Goal: Information Seeking & Learning: Learn about a topic

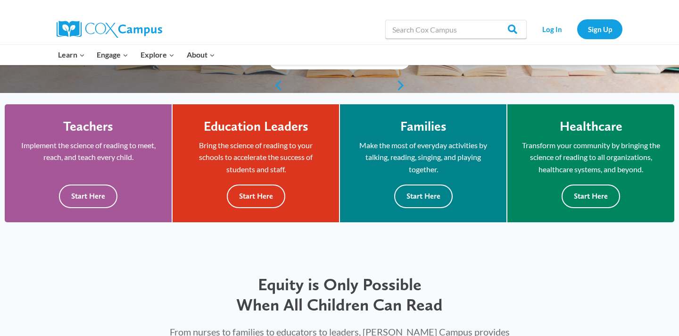
scroll to position [230, 0]
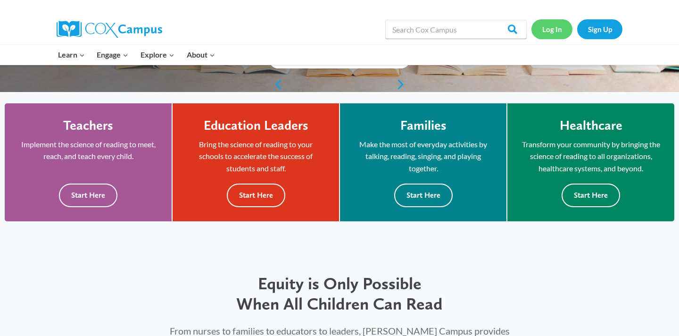
click at [549, 31] on link "Log In" at bounding box center [551, 28] width 41 height 19
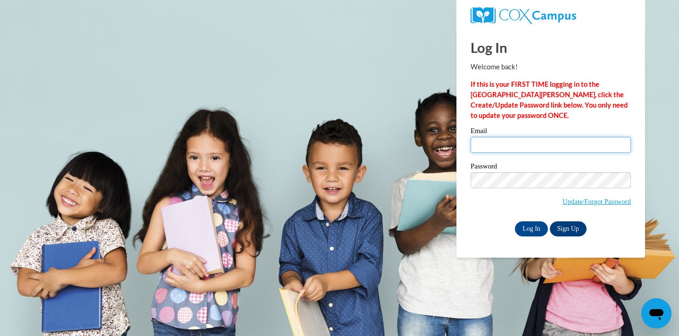
click at [532, 143] on input "Email" at bounding box center [550, 145] width 160 height 16
type input "patty.baluarte@gmail.com"
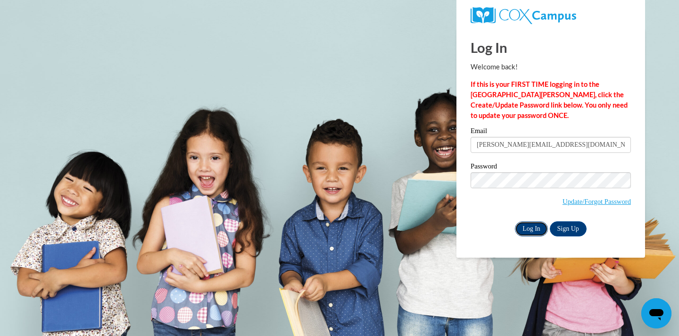
click at [532, 232] on input "Log In" at bounding box center [531, 228] width 33 height 15
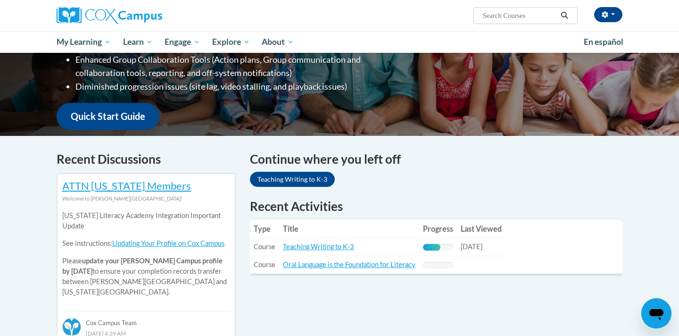
scroll to position [194, 0]
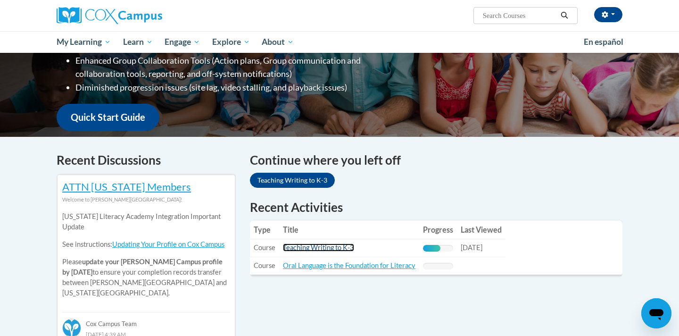
click at [326, 249] on link "Teaching Writing to K-3" at bounding box center [318, 247] width 71 height 8
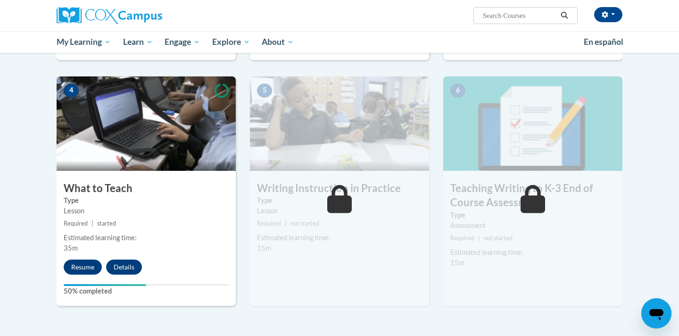
scroll to position [420, 0]
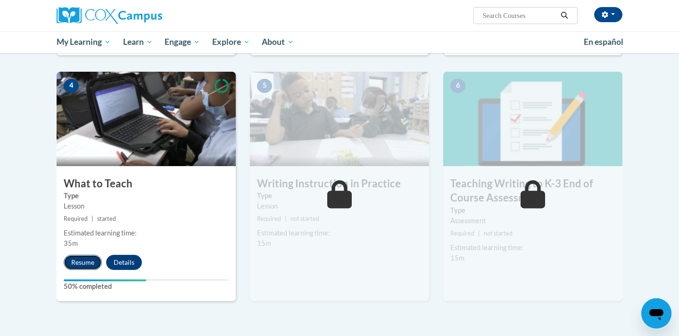
click at [87, 260] on button "Resume" at bounding box center [83, 261] width 38 height 15
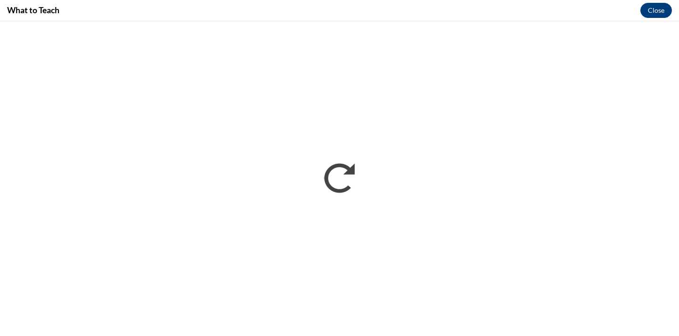
scroll to position [0, 0]
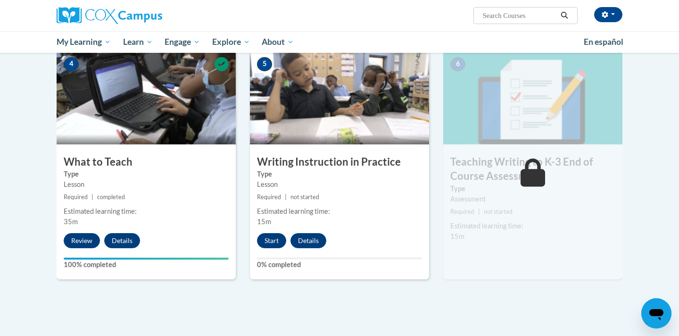
scroll to position [439, 0]
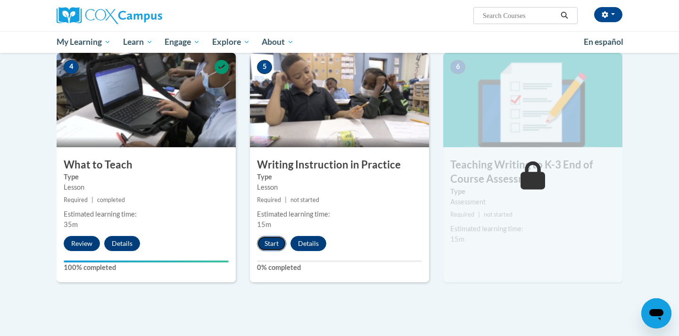
click at [275, 240] on button "Start" at bounding box center [271, 243] width 29 height 15
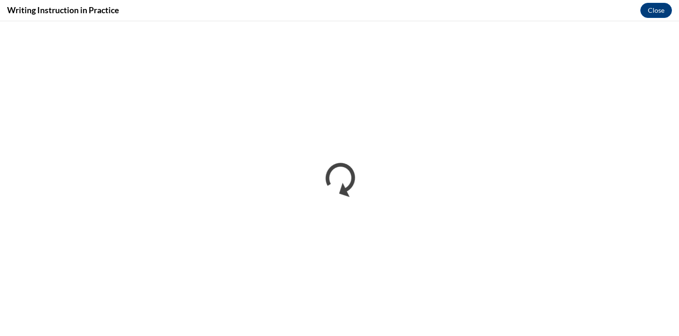
scroll to position [0, 0]
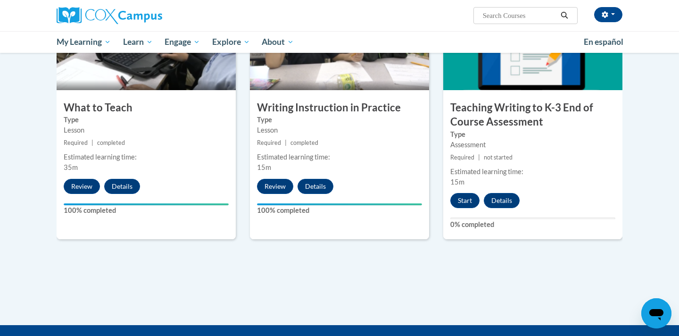
scroll to position [495, 0]
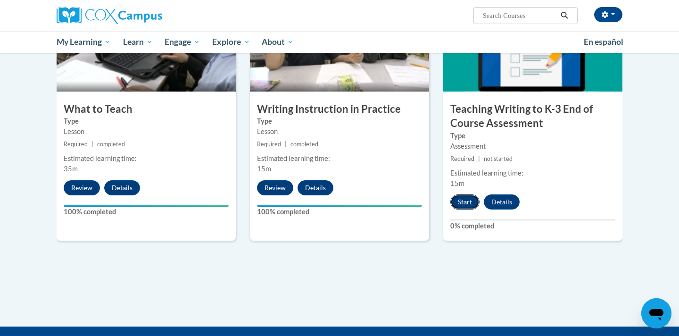
click at [466, 202] on button "Start" at bounding box center [464, 201] width 29 height 15
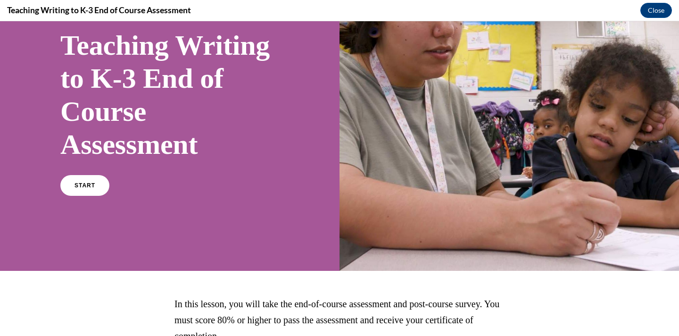
scroll to position [157, 0]
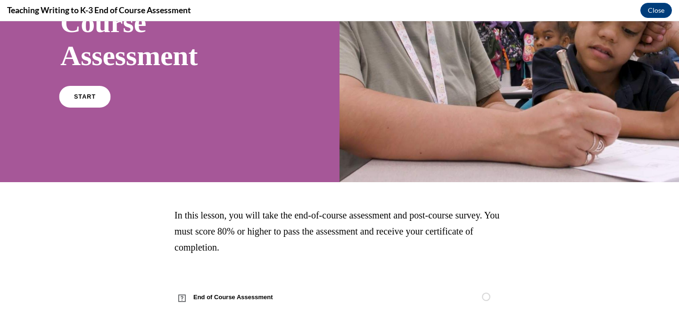
click at [82, 102] on link "START" at bounding box center [84, 97] width 51 height 22
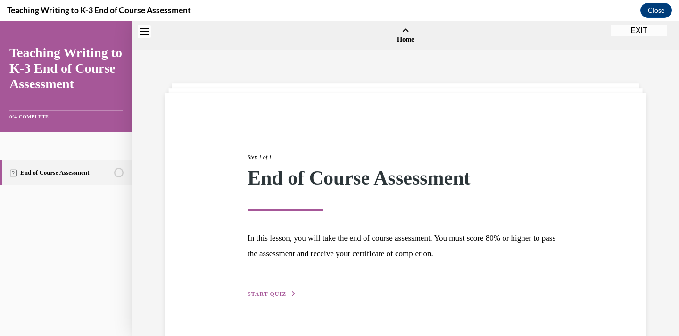
scroll to position [29, 0]
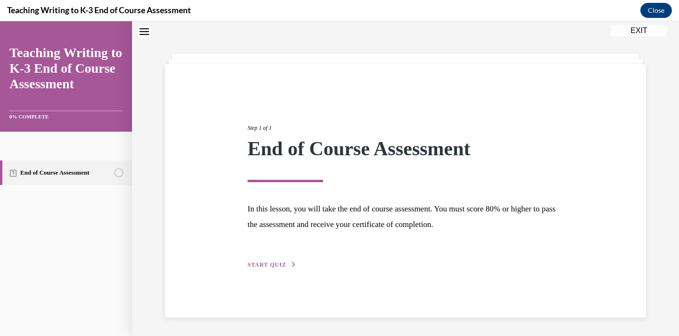
click at [272, 266] on span "START QUIZ" at bounding box center [266, 264] width 39 height 7
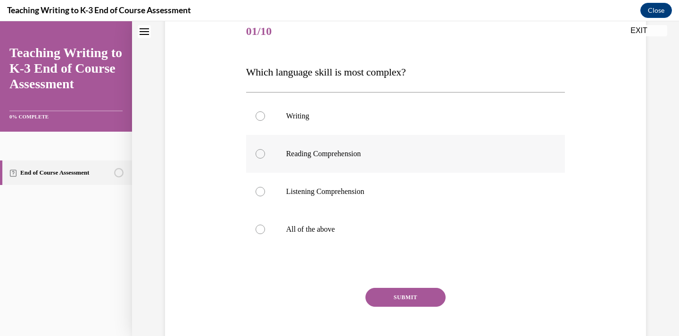
scroll to position [108, 0]
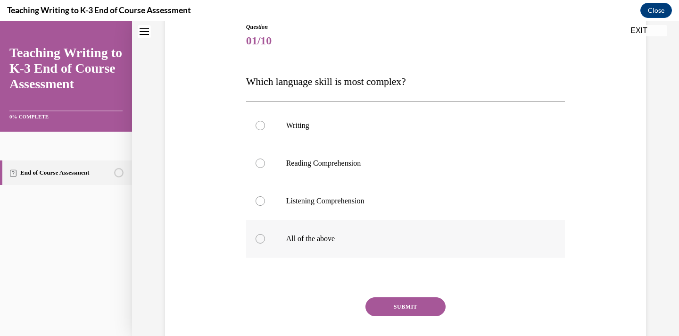
click at [260, 239] on div at bounding box center [259, 238] width 9 height 9
click at [260, 239] on input "All of the above" at bounding box center [259, 238] width 9 height 9
radio input "true"
click at [417, 309] on button "SUBMIT" at bounding box center [405, 306] width 80 height 19
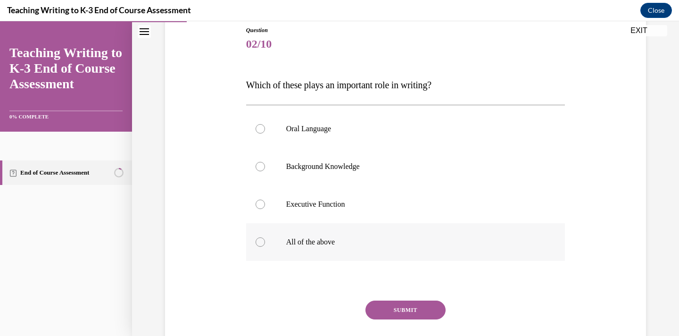
click at [261, 242] on div at bounding box center [259, 241] width 9 height 9
click at [261, 242] on input "All of the above" at bounding box center [259, 241] width 9 height 9
radio input "true"
click at [423, 308] on button "SUBMIT" at bounding box center [405, 309] width 80 height 19
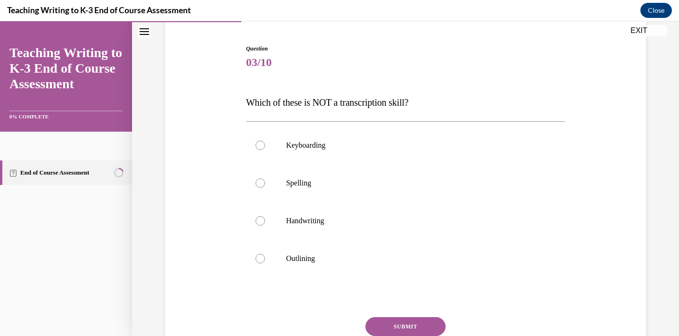
scroll to position [85, 0]
click at [259, 261] on div at bounding box center [259, 259] width 9 height 9
click at [259, 261] on input "Outlining" at bounding box center [259, 259] width 9 height 9
radio input "true"
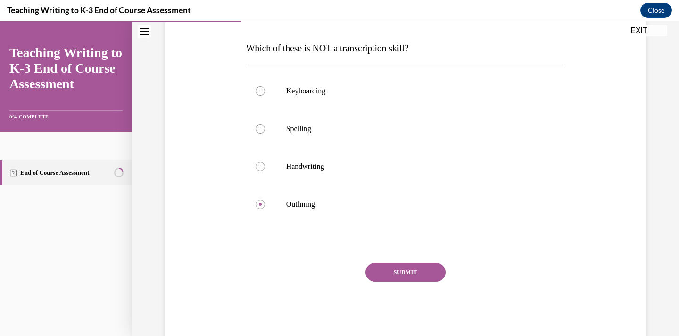
scroll to position [164, 0]
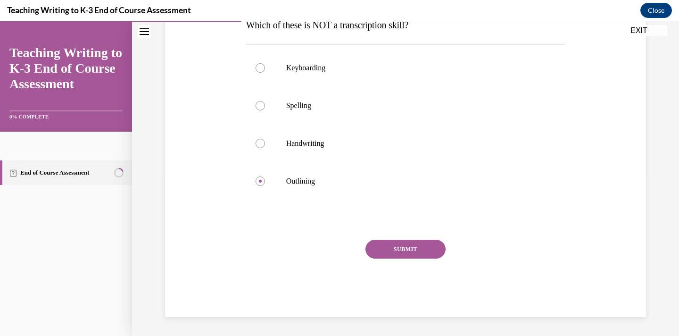
click at [412, 254] on button "SUBMIT" at bounding box center [405, 248] width 80 height 19
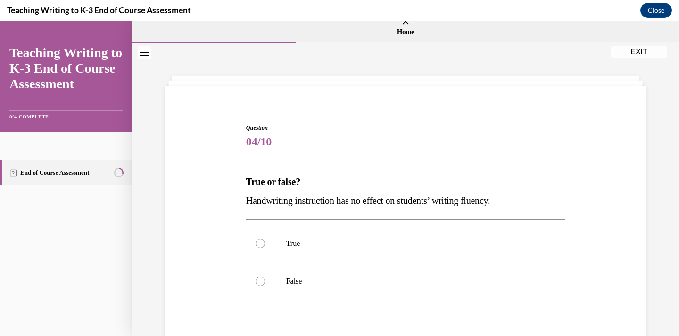
scroll to position [0, 0]
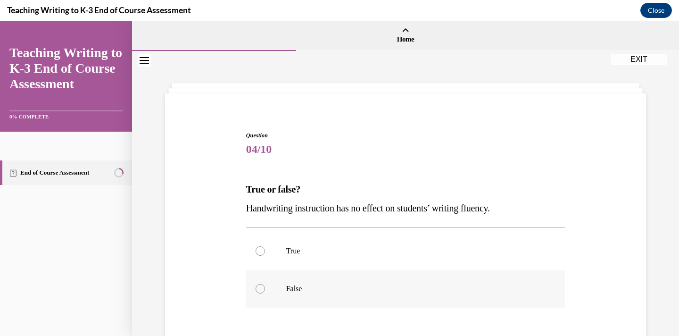
click at [265, 285] on label "False" at bounding box center [405, 289] width 319 height 38
click at [265, 285] on input "False" at bounding box center [259, 288] width 9 height 9
radio input "true"
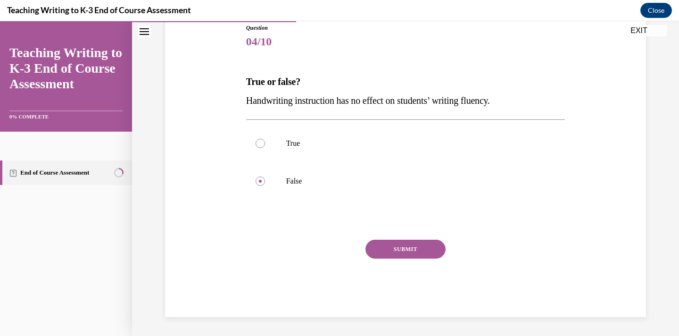
click at [409, 246] on button "SUBMIT" at bounding box center [405, 248] width 80 height 19
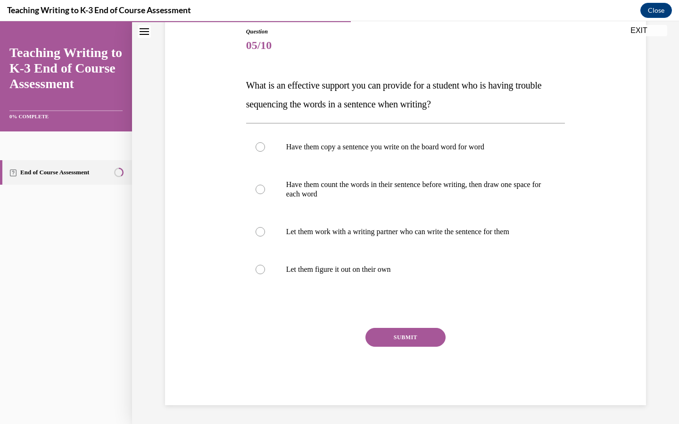
scroll to position [104, 0]
click at [266, 189] on label "Have them count the words in their sentence before writing, then draw one space…" at bounding box center [405, 189] width 319 height 47
click at [265, 189] on input "Have them count the words in their sentence before writing, then draw one space…" at bounding box center [259, 189] width 9 height 9
radio input "true"
click at [409, 335] on button "SUBMIT" at bounding box center [405, 337] width 80 height 19
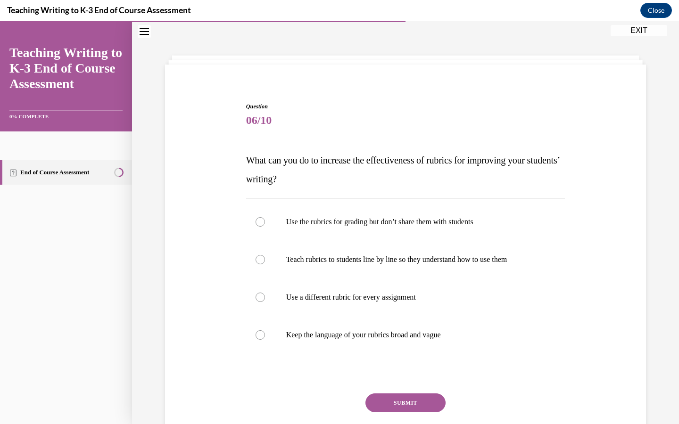
scroll to position [94, 0]
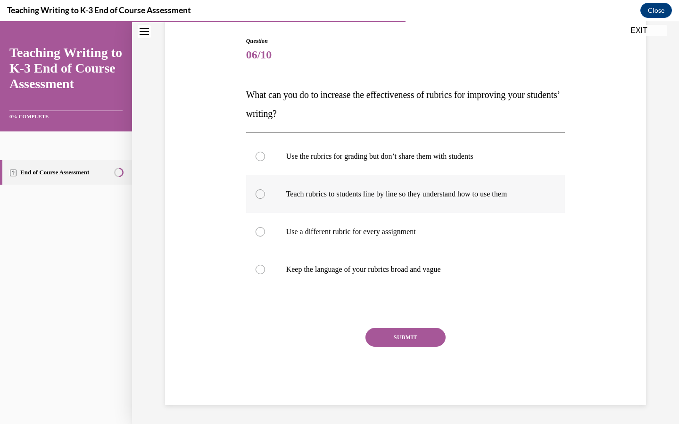
click at [260, 196] on div at bounding box center [259, 193] width 9 height 9
click at [260, 196] on input "Teach rubrics to students line by line so they understand how to use them" at bounding box center [259, 193] width 9 height 9
radio input "true"
click at [402, 335] on button "SUBMIT" at bounding box center [405, 337] width 80 height 19
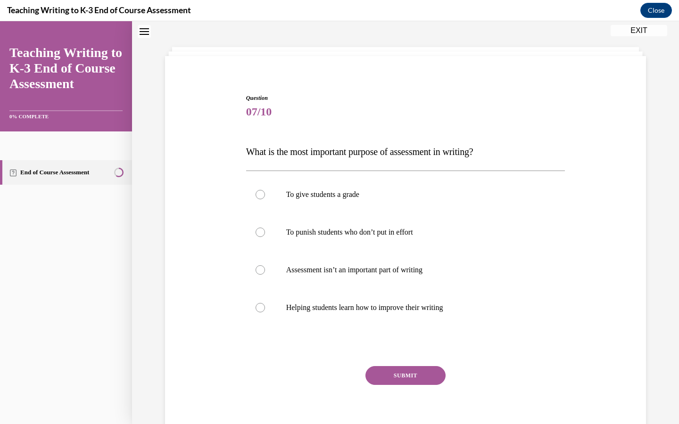
scroll to position [29, 0]
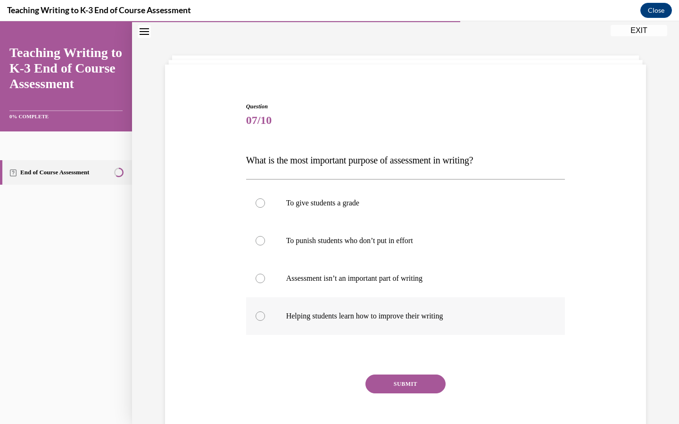
click at [258, 315] on div at bounding box center [259, 315] width 9 height 9
click at [258, 315] on input "Helping students learn how to improve their writing" at bounding box center [259, 315] width 9 height 9
radio input "true"
click at [410, 335] on button "SUBMIT" at bounding box center [405, 384] width 80 height 19
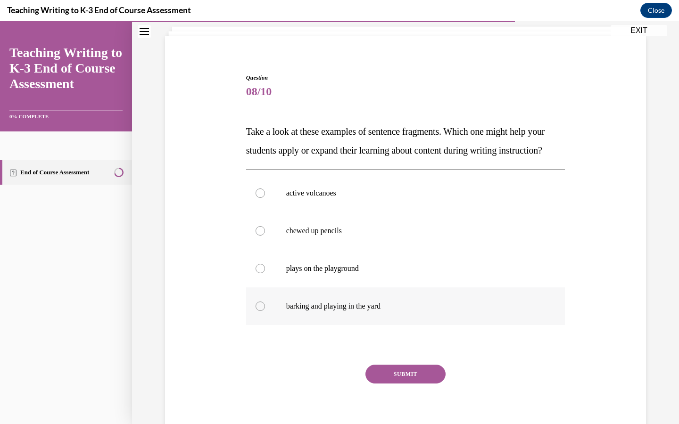
scroll to position [64, 0]
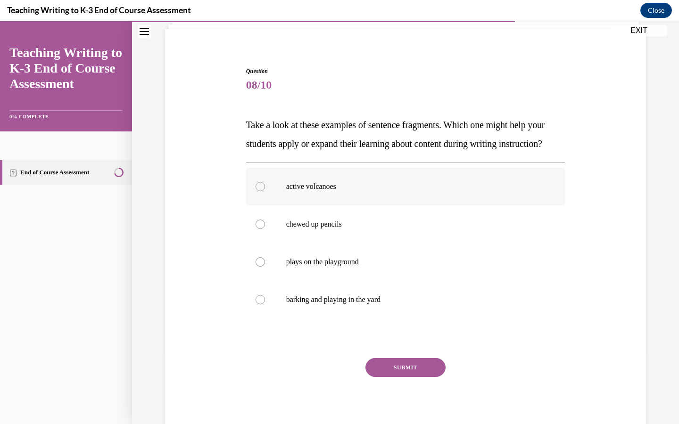
click at [261, 191] on div at bounding box center [259, 186] width 9 height 9
click at [261, 191] on input "active volcanoes" at bounding box center [259, 186] width 9 height 9
radio input "true"
click at [410, 335] on button "SUBMIT" at bounding box center [405, 367] width 80 height 19
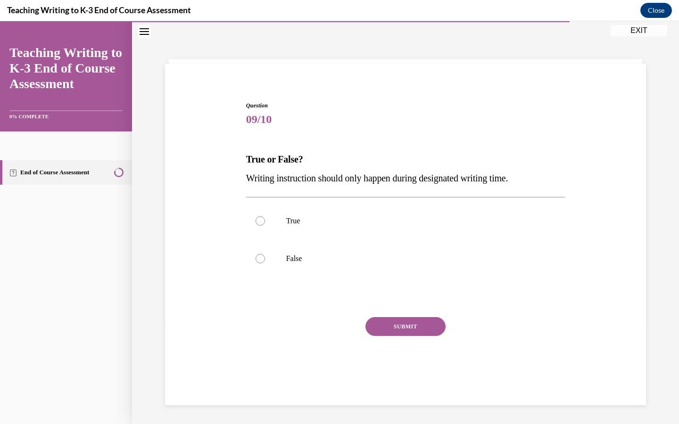
scroll to position [29, 0]
click at [256, 260] on div at bounding box center [259, 259] width 9 height 9
click at [256, 260] on input "False" at bounding box center [259, 259] width 9 height 9
radio input "true"
click at [397, 330] on button "SUBMIT" at bounding box center [405, 327] width 80 height 19
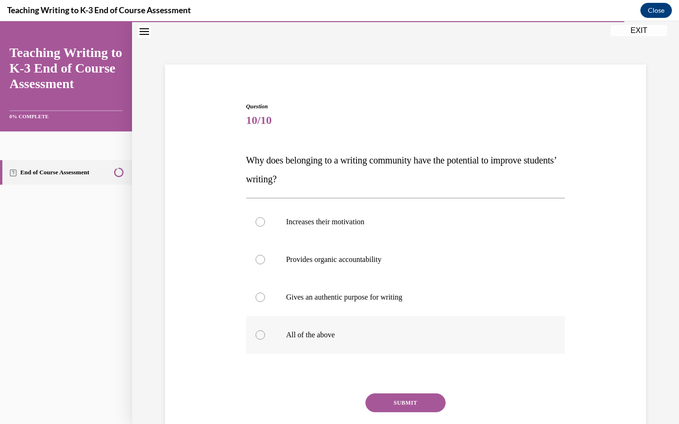
click at [262, 335] on label "All of the above" at bounding box center [405, 335] width 319 height 38
click at [262, 335] on input "All of the above" at bounding box center [259, 334] width 9 height 9
radio input "true"
click at [397, 335] on button "SUBMIT" at bounding box center [405, 402] width 80 height 19
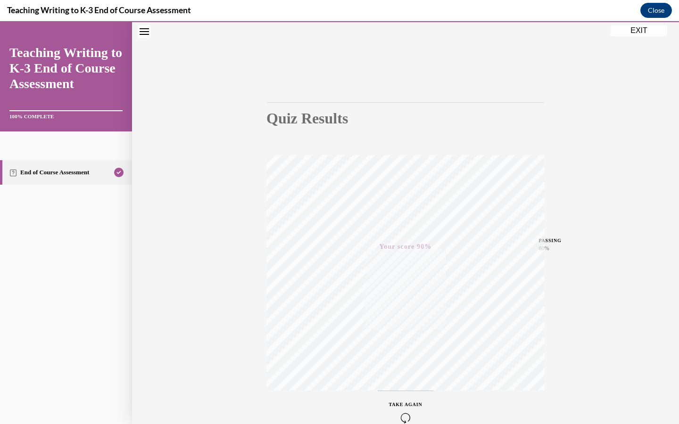
scroll to position [80, 0]
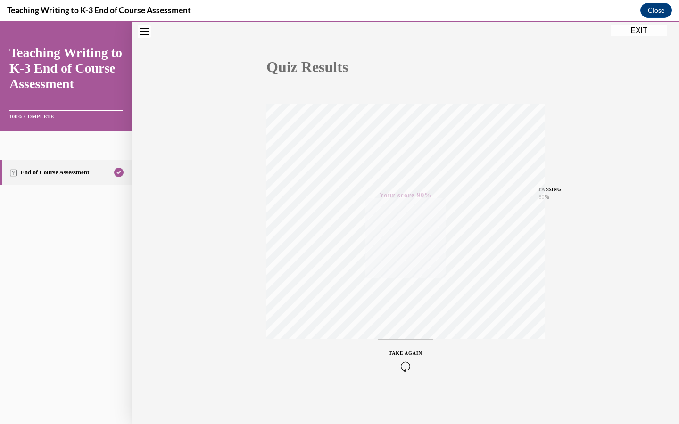
click at [647, 34] on button "EXIT" at bounding box center [638, 30] width 57 height 11
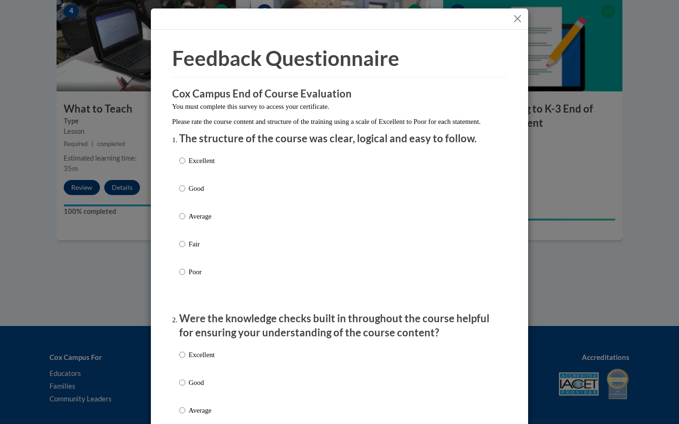
click at [185, 171] on label "Excellent" at bounding box center [196, 167] width 35 height 25
click at [185, 166] on input "Excellent" at bounding box center [182, 160] width 6 height 10
radio input "true"
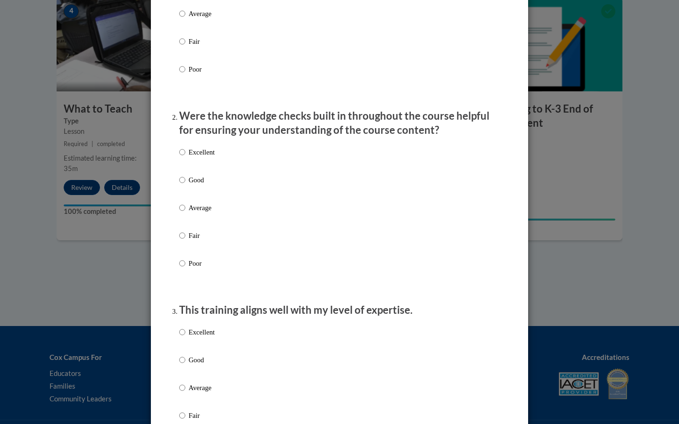
scroll to position [213, 0]
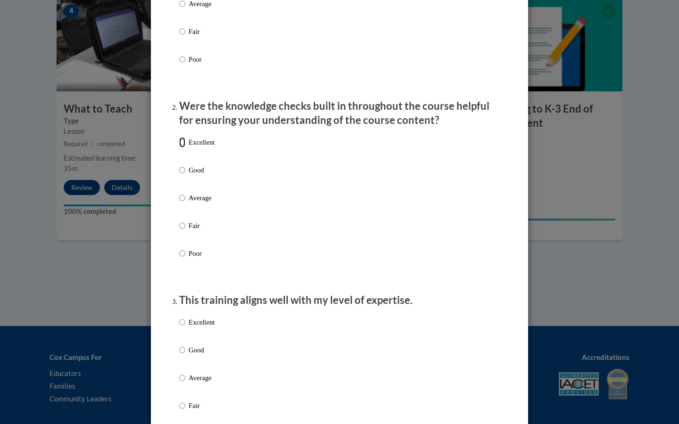
click at [183, 147] on input "Excellent" at bounding box center [182, 142] width 6 height 10
radio input "true"
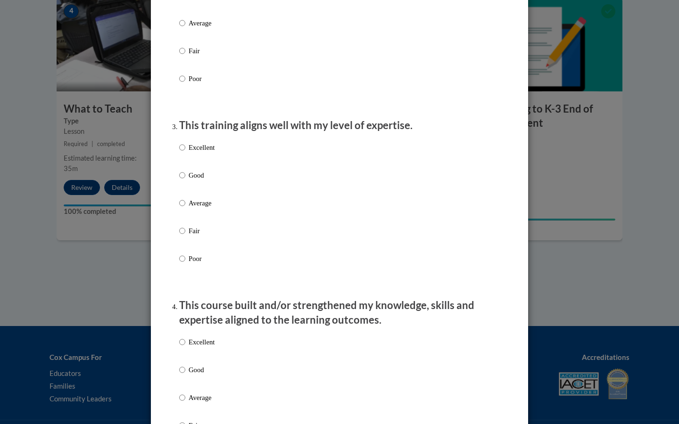
scroll to position [387, 0]
click at [182, 181] on input "Good" at bounding box center [182, 176] width 6 height 10
radio input "true"
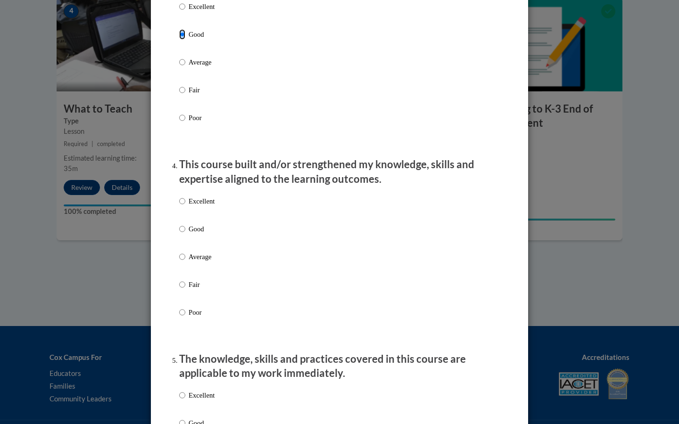
scroll to position [551, 0]
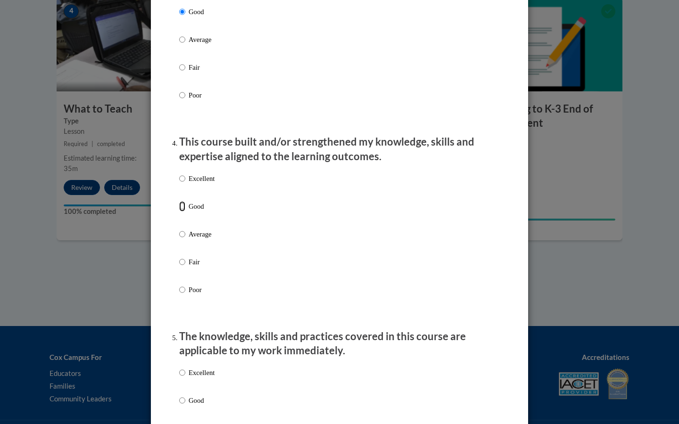
click at [183, 212] on input "Good" at bounding box center [182, 206] width 6 height 10
radio input "true"
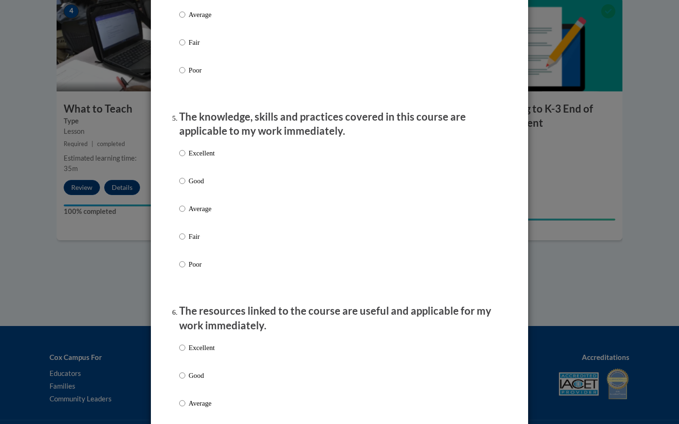
scroll to position [771, 0]
click at [184, 185] on input "Good" at bounding box center [182, 180] width 6 height 10
radio input "true"
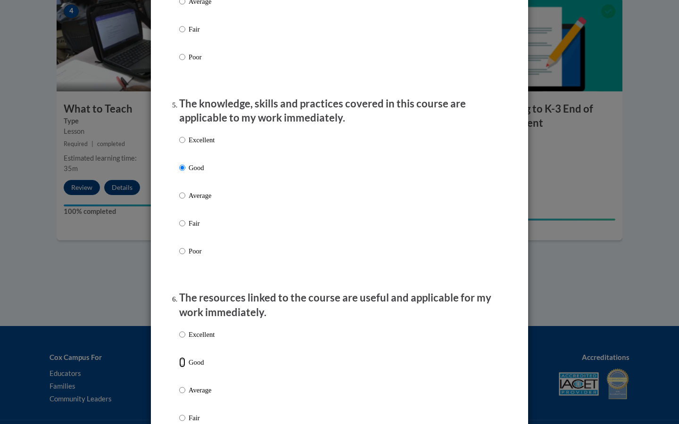
click at [183, 335] on input "Good" at bounding box center [182, 362] width 6 height 10
radio input "true"
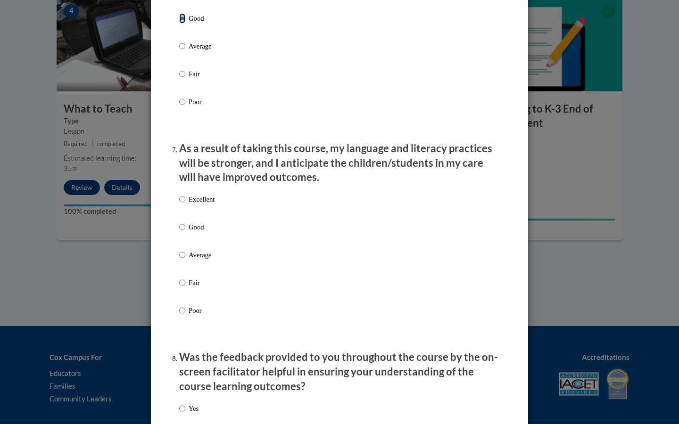
scroll to position [1134, 0]
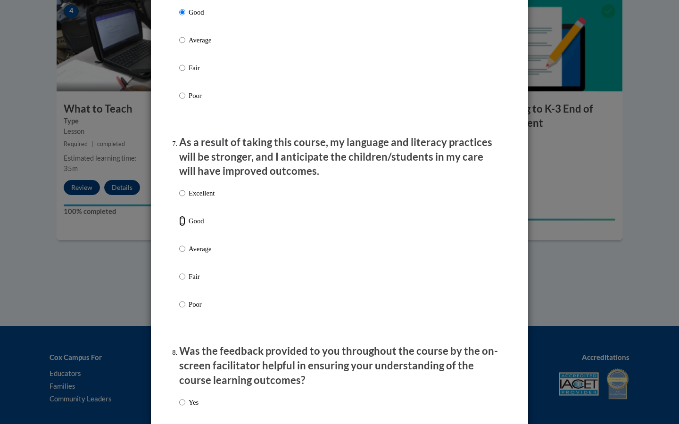
click at [183, 226] on input "Good" at bounding box center [182, 221] width 6 height 10
radio input "true"
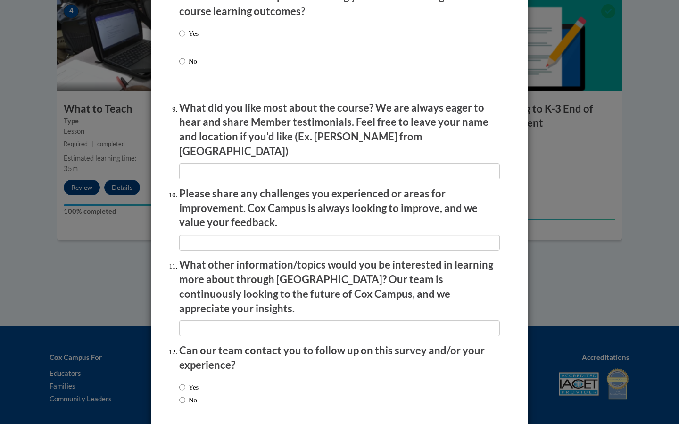
scroll to position [1534, 0]
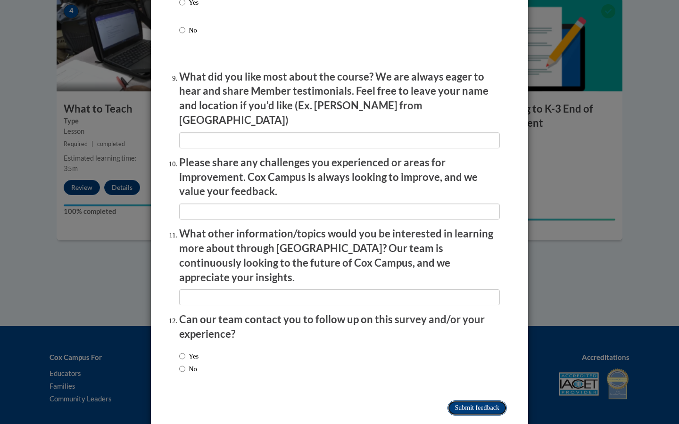
click at [490, 335] on input "Submit feedback" at bounding box center [476, 408] width 59 height 15
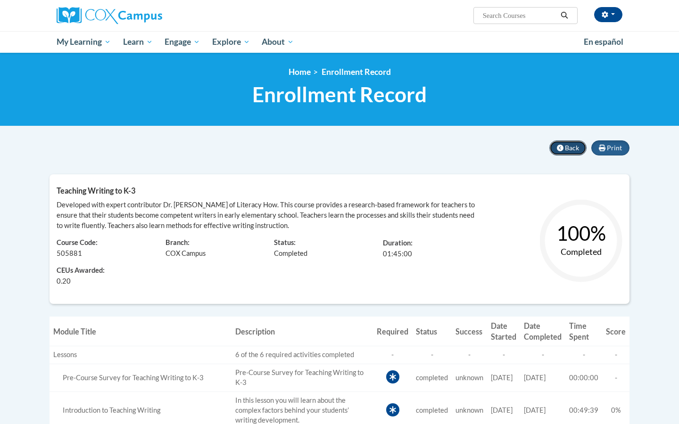
click at [565, 148] on span "Back" at bounding box center [572, 148] width 14 height 8
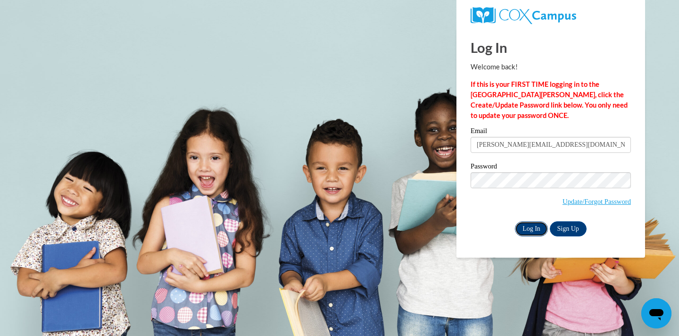
click at [527, 228] on input "Log In" at bounding box center [531, 228] width 33 height 15
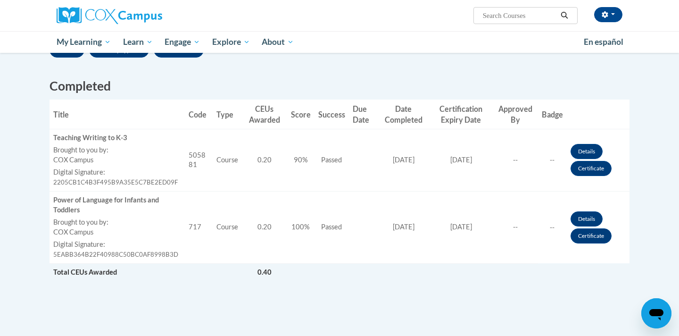
scroll to position [236, 0]
click at [594, 171] on link "Certificate" at bounding box center [590, 168] width 41 height 15
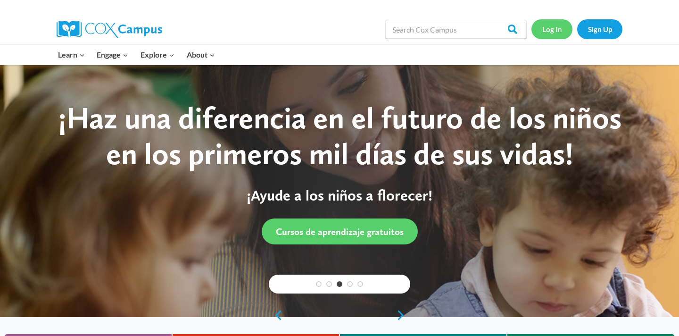
click at [550, 33] on link "Log In" at bounding box center [551, 28] width 41 height 19
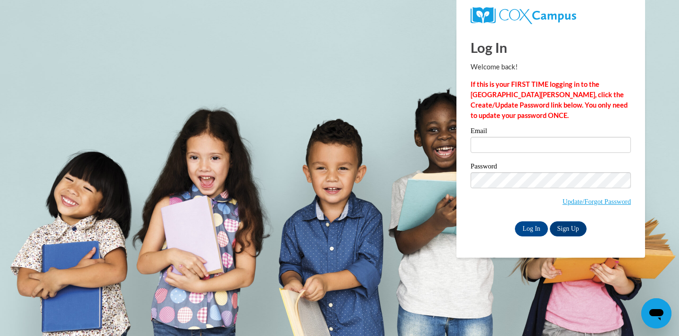
type input "[PERSON_NAME][EMAIL_ADDRESS][DOMAIN_NAME]"
click at [528, 224] on input "Log In" at bounding box center [531, 228] width 33 height 15
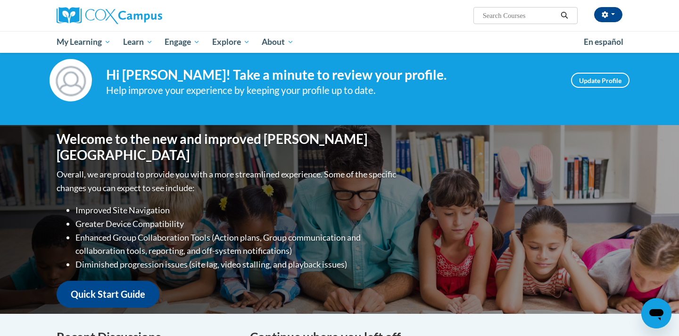
scroll to position [13, 0]
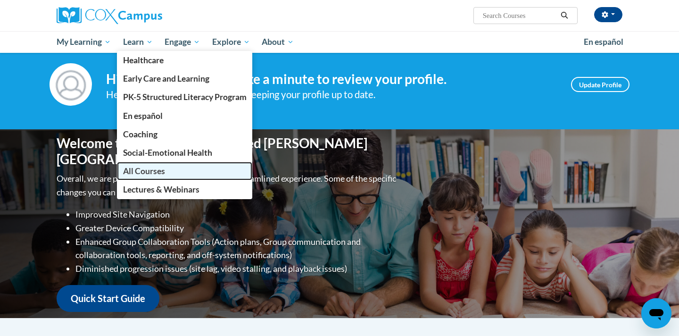
click at [151, 172] on span "All Courses" at bounding box center [144, 171] width 42 height 10
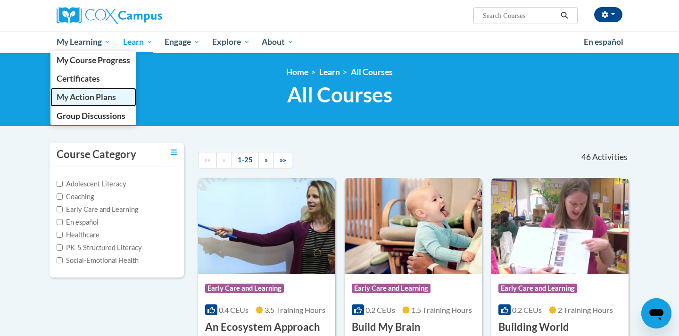
click at [93, 98] on span "My Action Plans" at bounding box center [86, 97] width 59 height 10
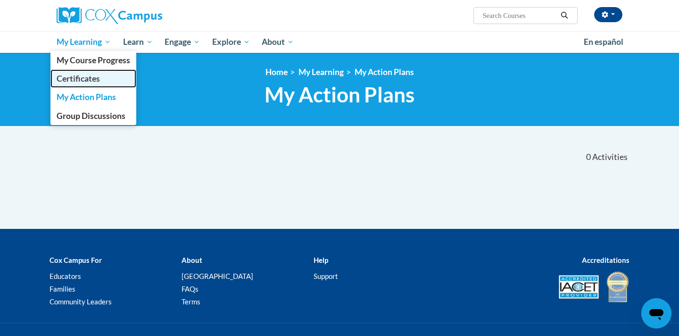
click at [87, 77] on span "Certificates" at bounding box center [78, 79] width 43 height 10
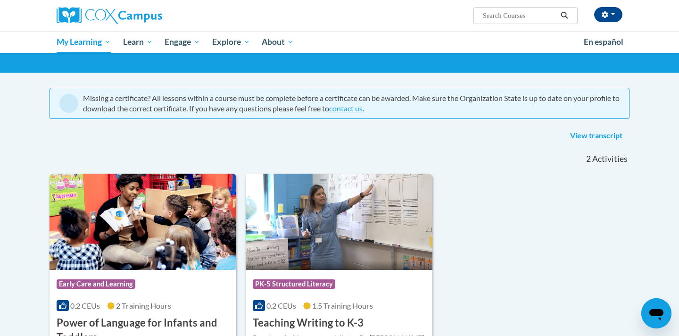
scroll to position [54, 0]
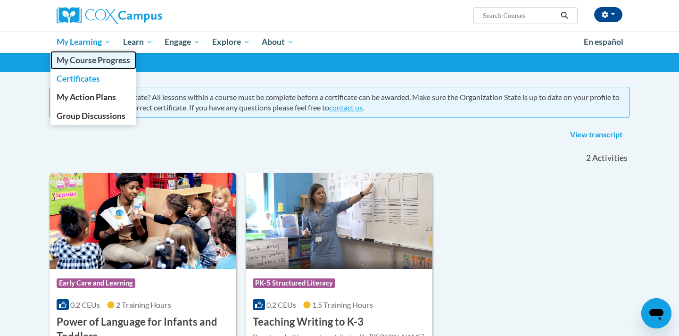
click at [89, 62] on span "My Course Progress" at bounding box center [94, 60] width 74 height 10
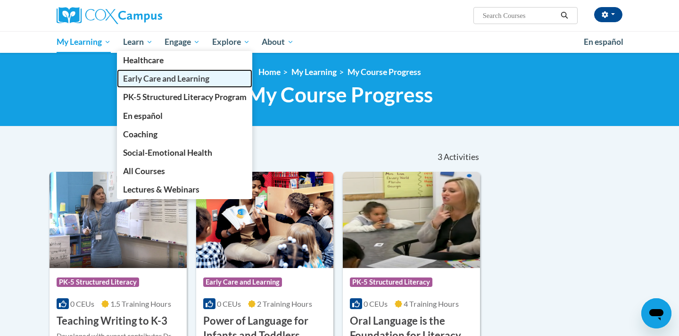
click at [190, 82] on span "Early Care and Learning" at bounding box center [166, 79] width 86 height 10
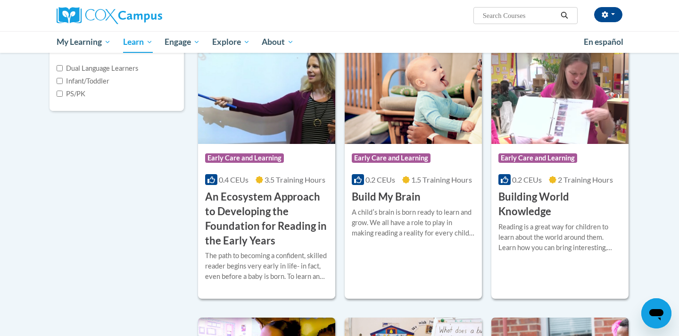
scroll to position [249, 0]
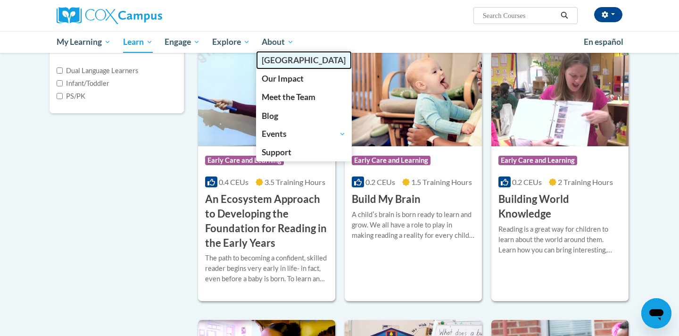
click at [285, 61] on span "[GEOGRAPHIC_DATA]" at bounding box center [304, 60] width 84 height 10
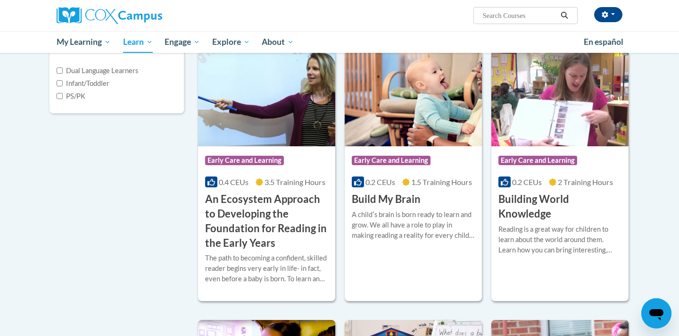
click at [182, 123] on div "Early Care and Learning Topics Dual Language Learners Infant/Toddler PS/PK" at bounding box center [116, 70] width 134 height 111
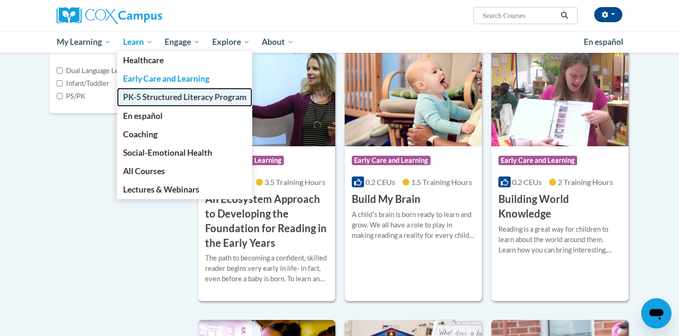
click at [150, 100] on span "PK-5 Structured Literacy Program" at bounding box center [184, 97] width 123 height 10
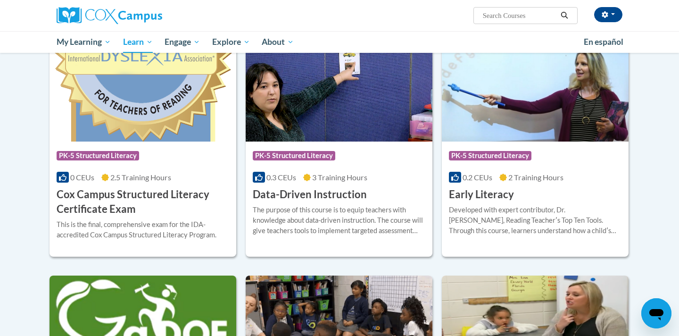
scroll to position [312, 0]
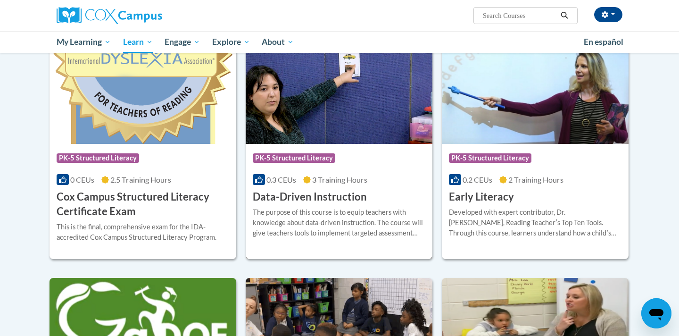
click at [304, 210] on div "The purpose of this course is to equip teachers with knowledge about data-drive…" at bounding box center [339, 222] width 172 height 31
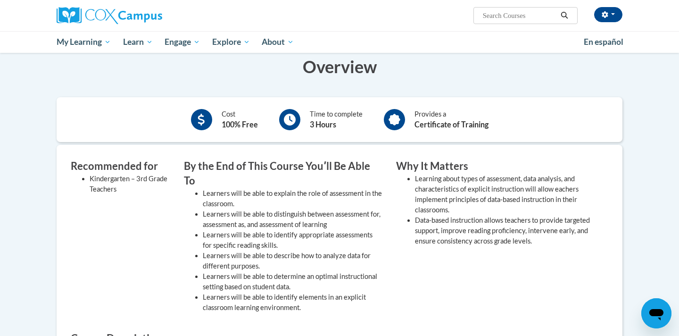
scroll to position [165, 0]
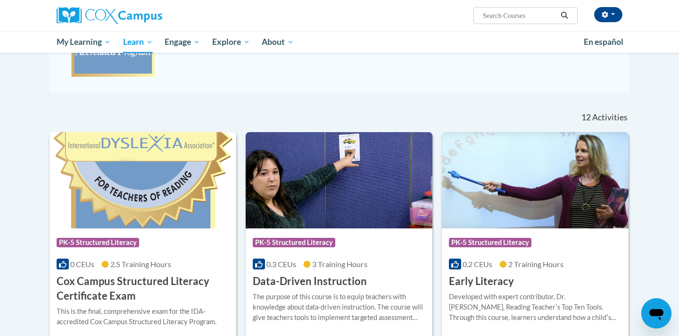
scroll to position [225, 0]
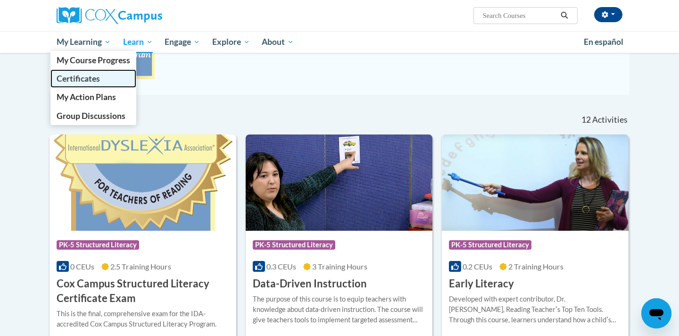
click at [83, 83] on span "Certificates" at bounding box center [78, 79] width 43 height 10
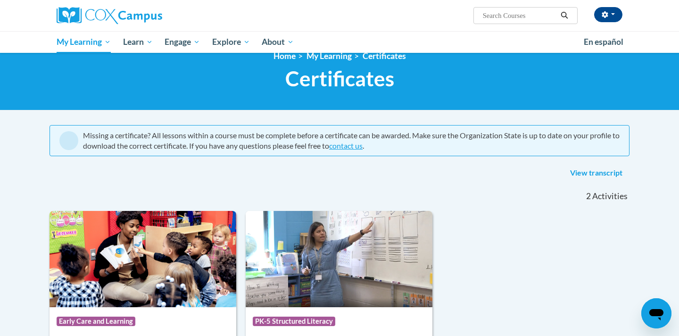
scroll to position [15, 0]
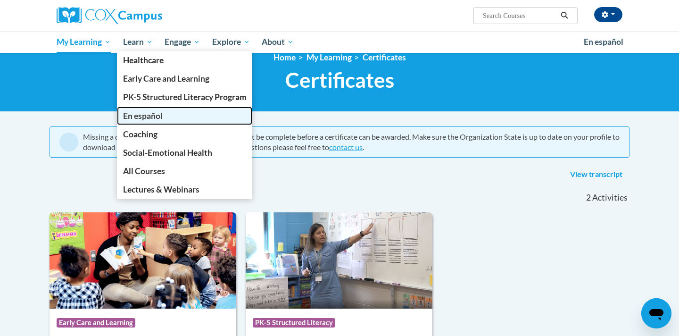
click at [154, 117] on span "En español" at bounding box center [143, 116] width 40 height 10
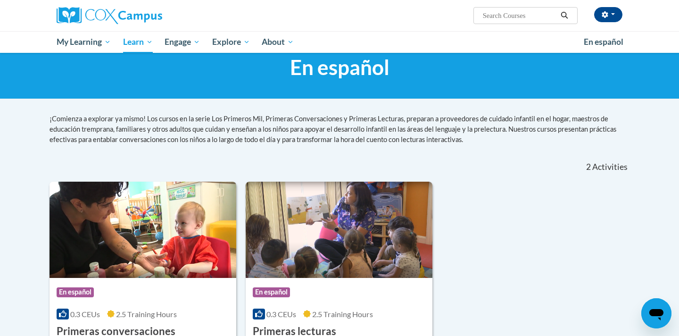
scroll to position [20, 0]
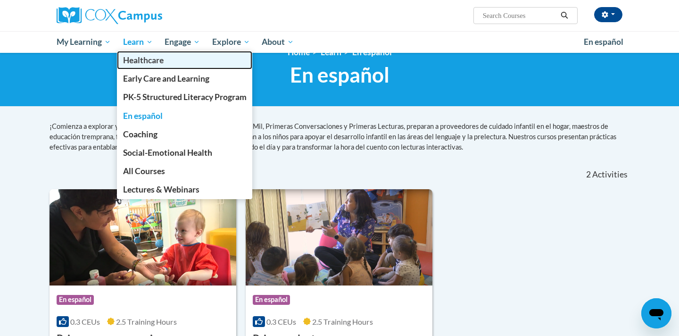
click at [146, 62] on span "Healthcare" at bounding box center [143, 60] width 41 height 10
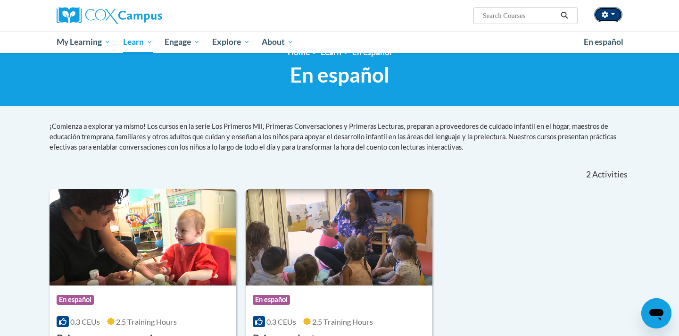
click at [614, 16] on button "button" at bounding box center [608, 14] width 28 height 15
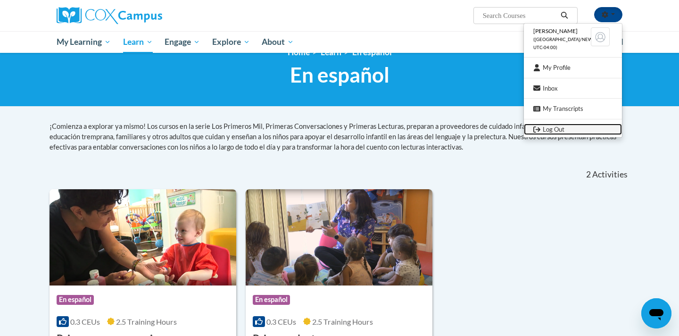
click at [551, 130] on link "Log Out" at bounding box center [573, 129] width 98 height 12
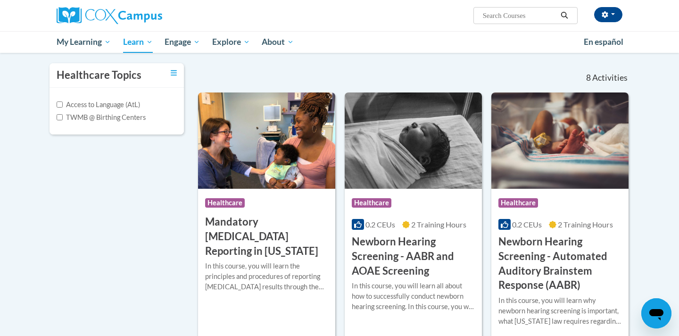
scroll to position [79, 0]
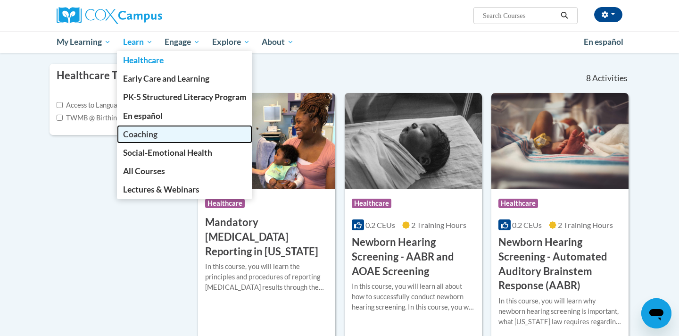
click at [155, 138] on span "Coaching" at bounding box center [140, 134] width 34 height 10
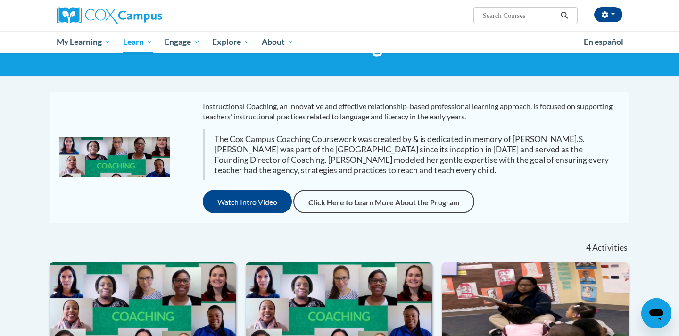
scroll to position [49, 0]
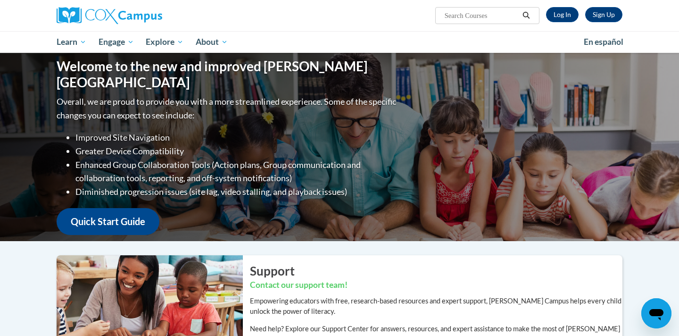
scroll to position [1, 0]
